Goal: Check status: Check status

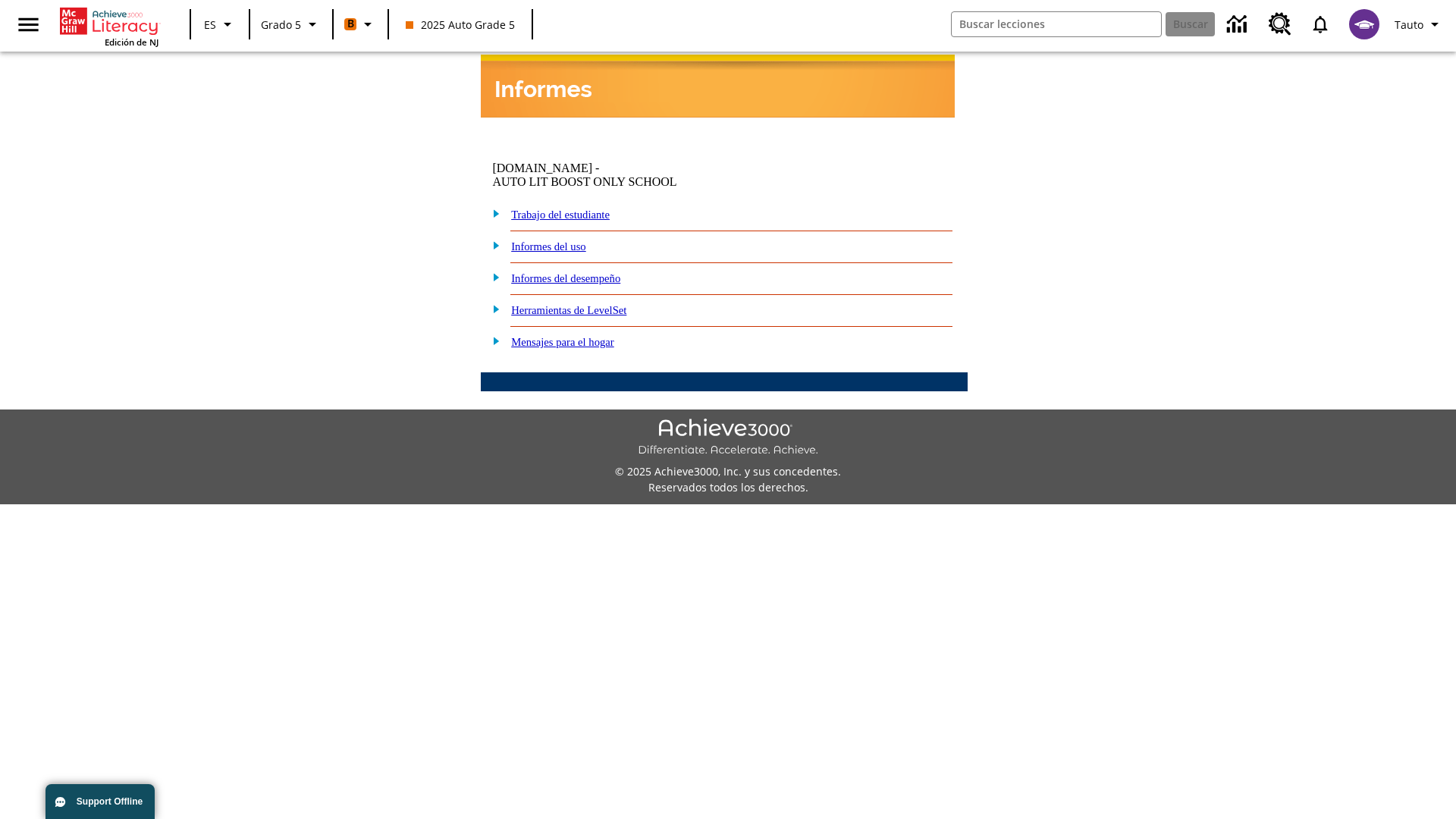
click at [591, 272] on link "Informes del desempeño" at bounding box center [565, 278] width 109 height 12
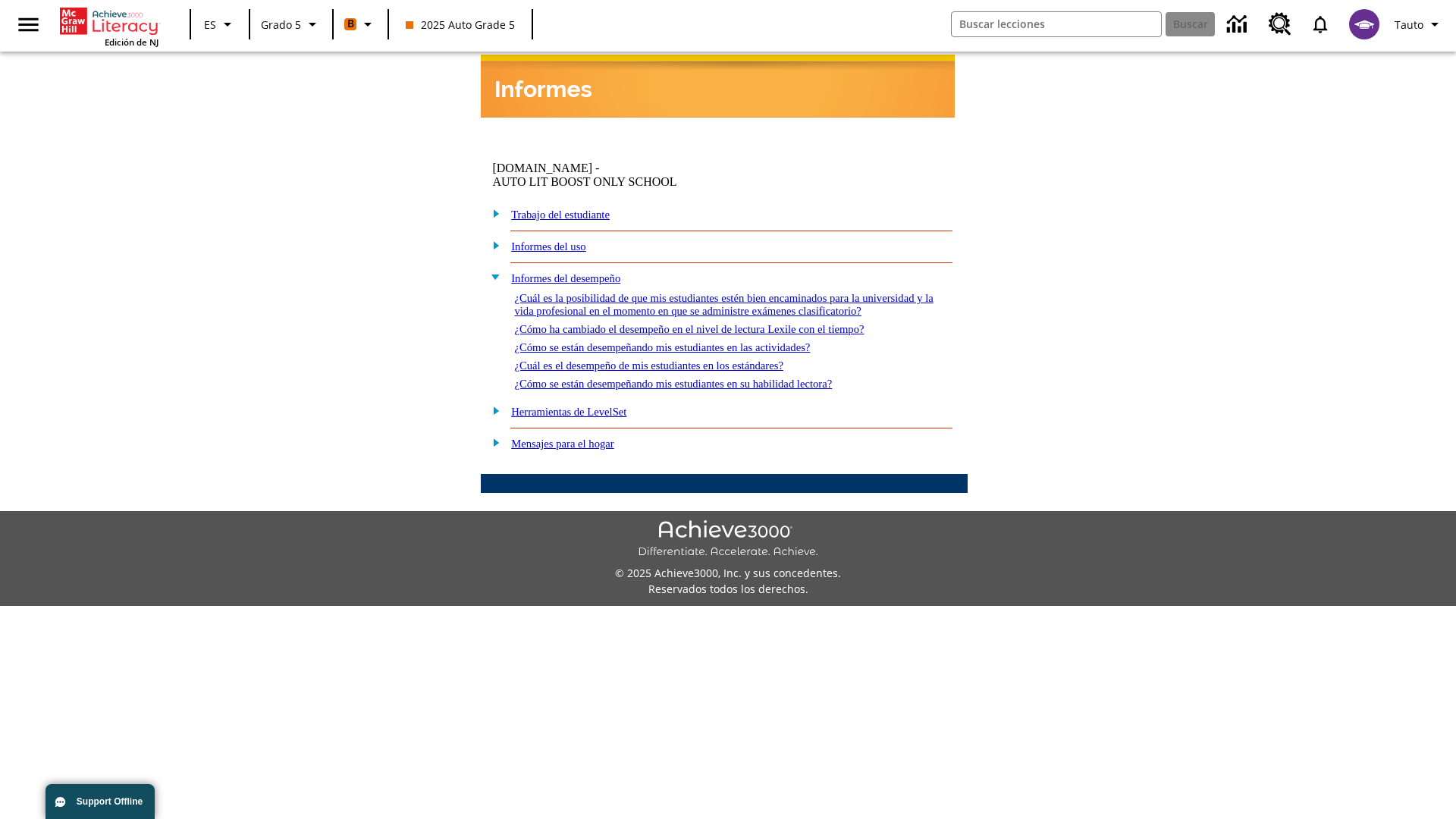
click at [706, 378] on link "¿Cómo se están desempeñando mis estudiantes en su habilidad lectora?" at bounding box center [673, 384] width 318 height 12
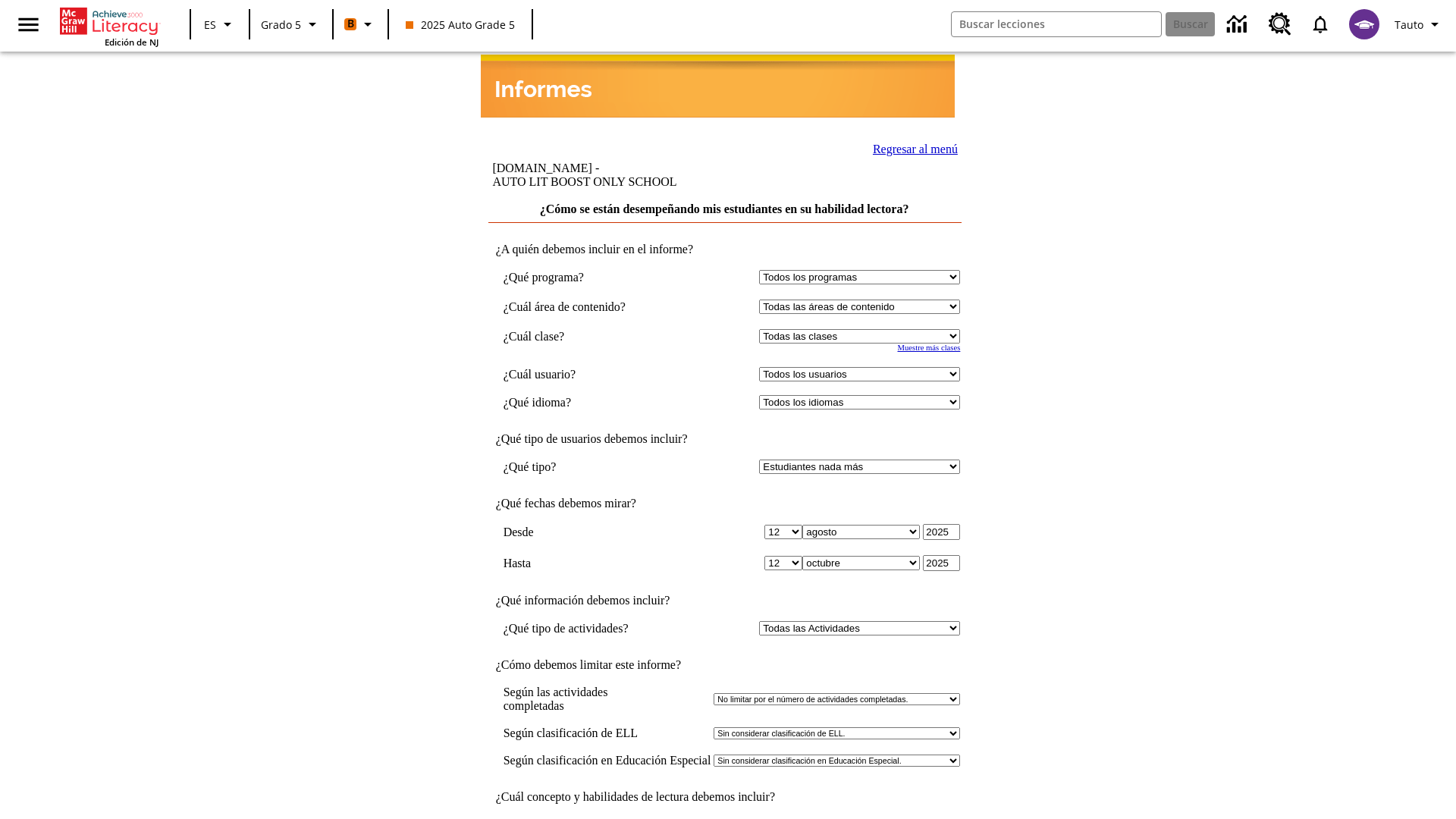
click at [863, 329] on select "Seleccionar una clase: Todas las clases 2025 Auto Grade 5 OL 2025 Auto Grade 6" at bounding box center [859, 337] width 201 height 15
select select "11133131"
click at [863, 367] on select "Todos los usuarios Cat, Sautoen Cat, Sautoes Cat1, Sautoss Donotlogin, Sautoen …" at bounding box center [859, 374] width 201 height 15
select select "21437107"
